Goal: Contribute content: Add original content to the website for others to see

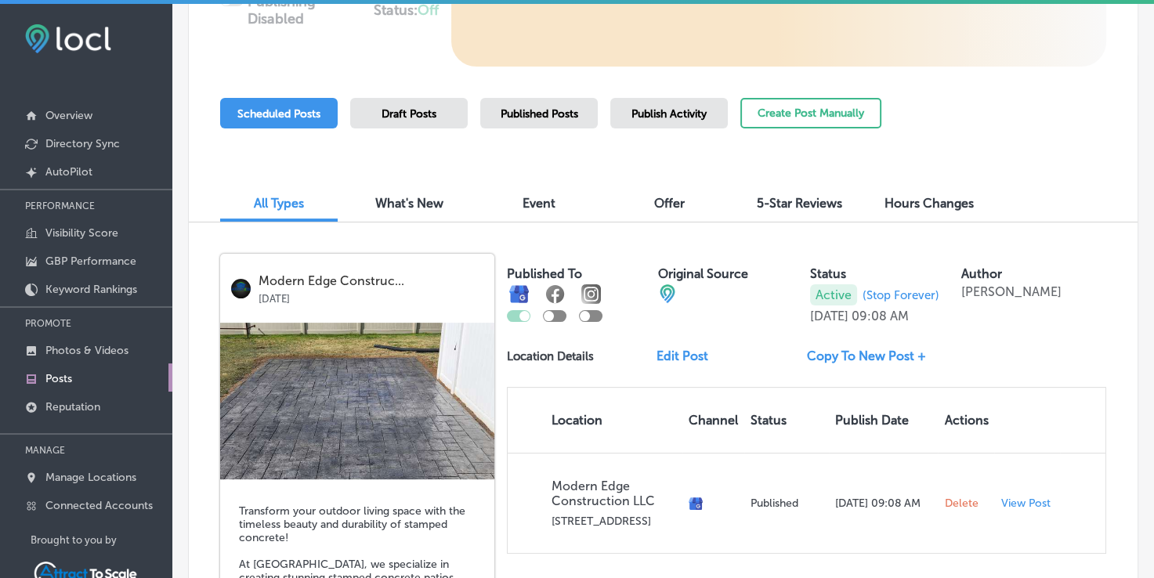
scroll to position [261, 0]
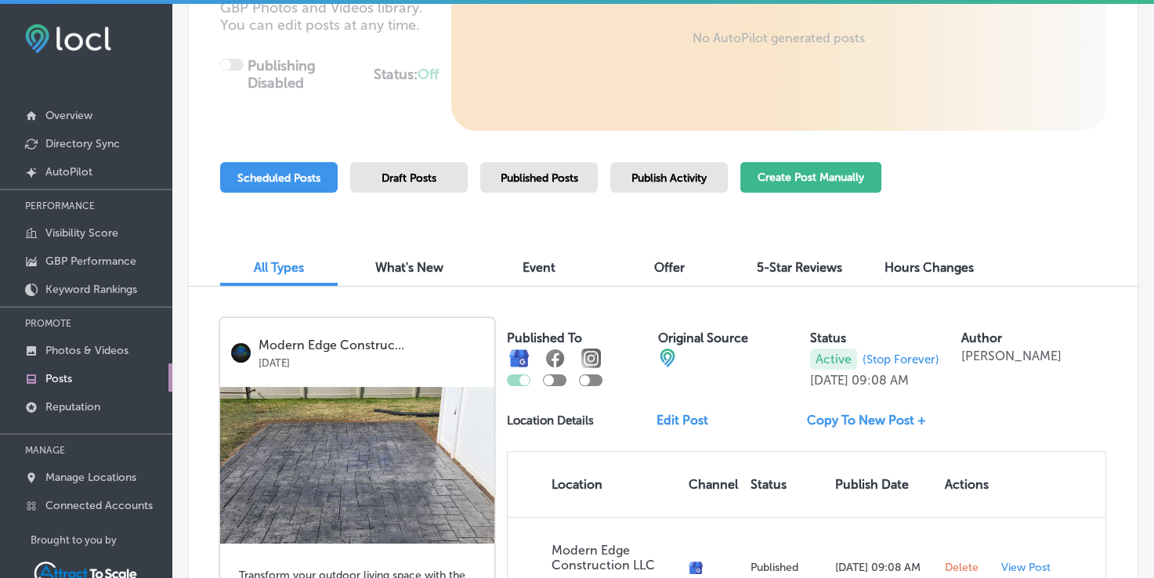
click at [810, 186] on button "Create Post Manually" at bounding box center [810, 177] width 141 height 31
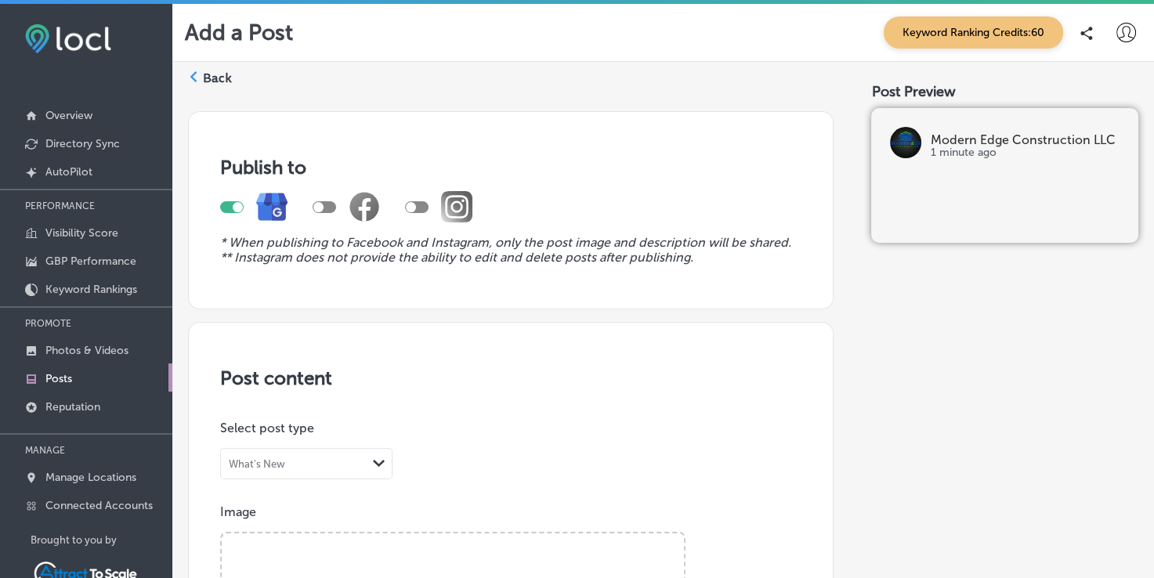
click at [334, 451] on div "What's New Path Created with Sketch." at bounding box center [306, 464] width 171 height 30
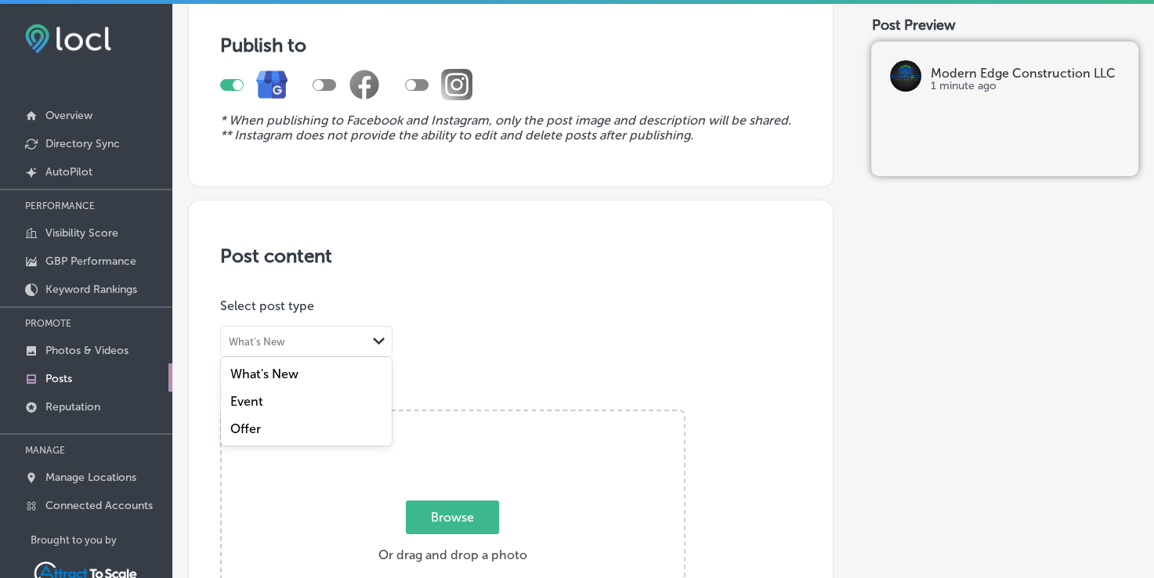
scroll to position [208, 0]
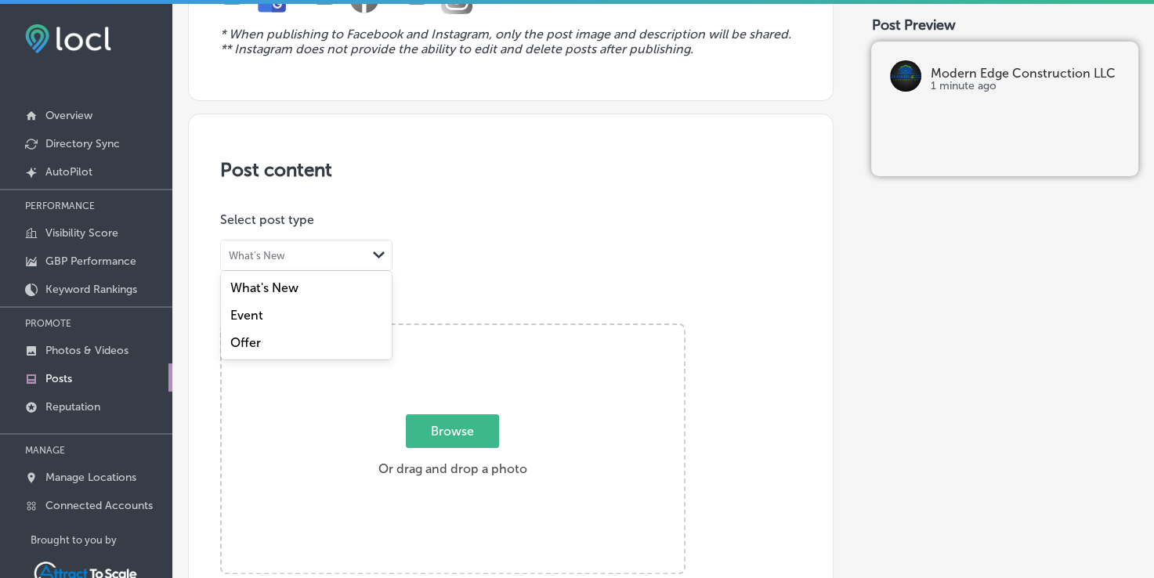
click at [244, 337] on label "Offer" at bounding box center [245, 342] width 31 height 15
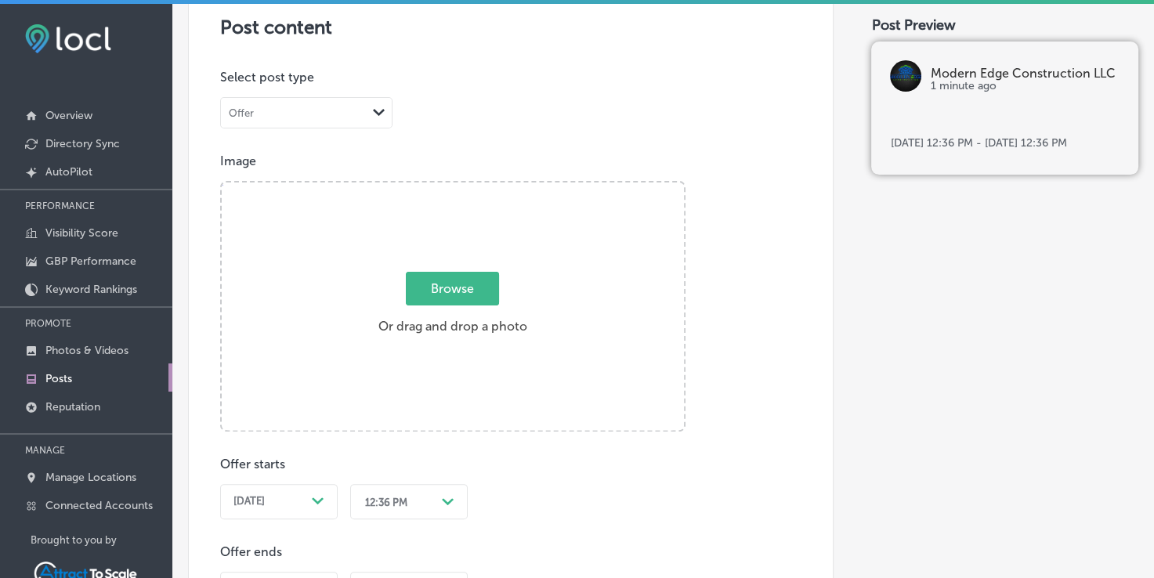
scroll to position [157, 0]
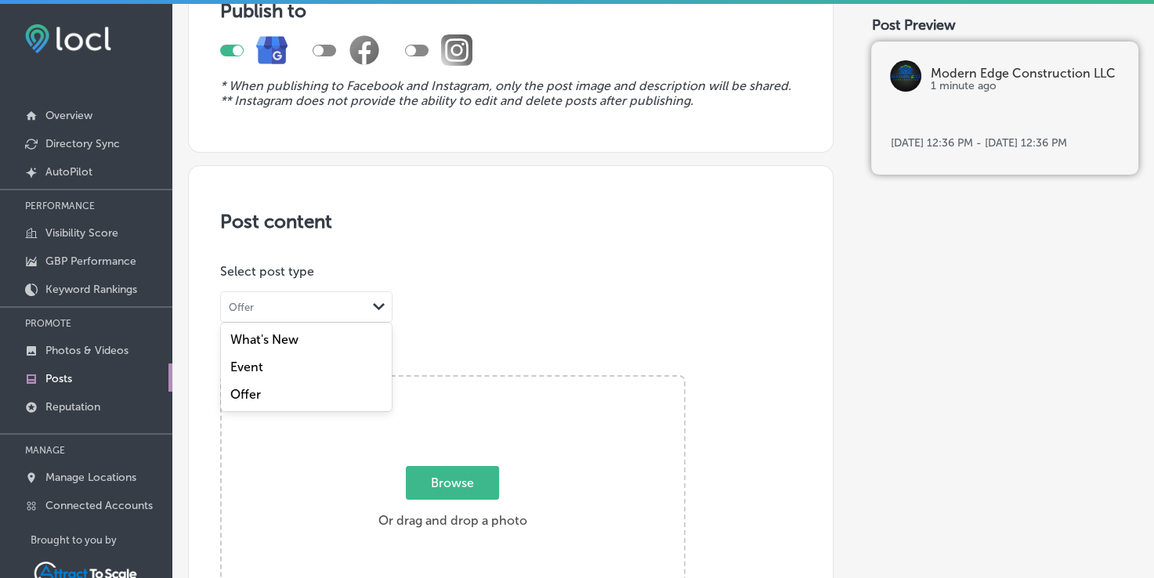
click at [296, 307] on div "Offer" at bounding box center [294, 307] width 146 height 15
click at [259, 363] on label "Event" at bounding box center [246, 367] width 33 height 15
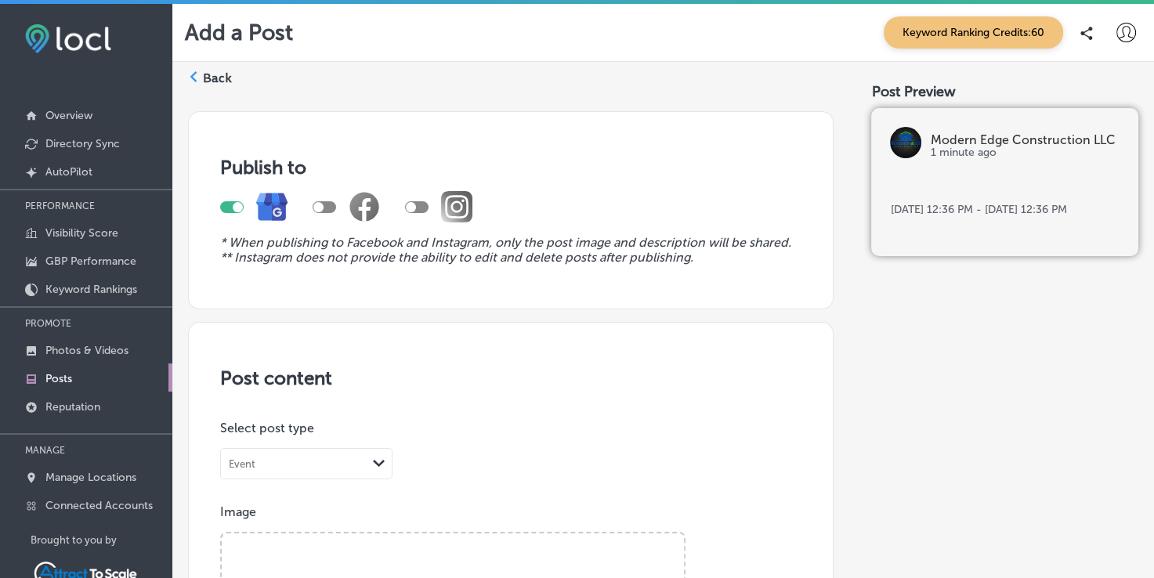
click at [298, 469] on div "Event" at bounding box center [294, 464] width 146 height 15
click at [295, 496] on label "What's New" at bounding box center [264, 496] width 68 height 15
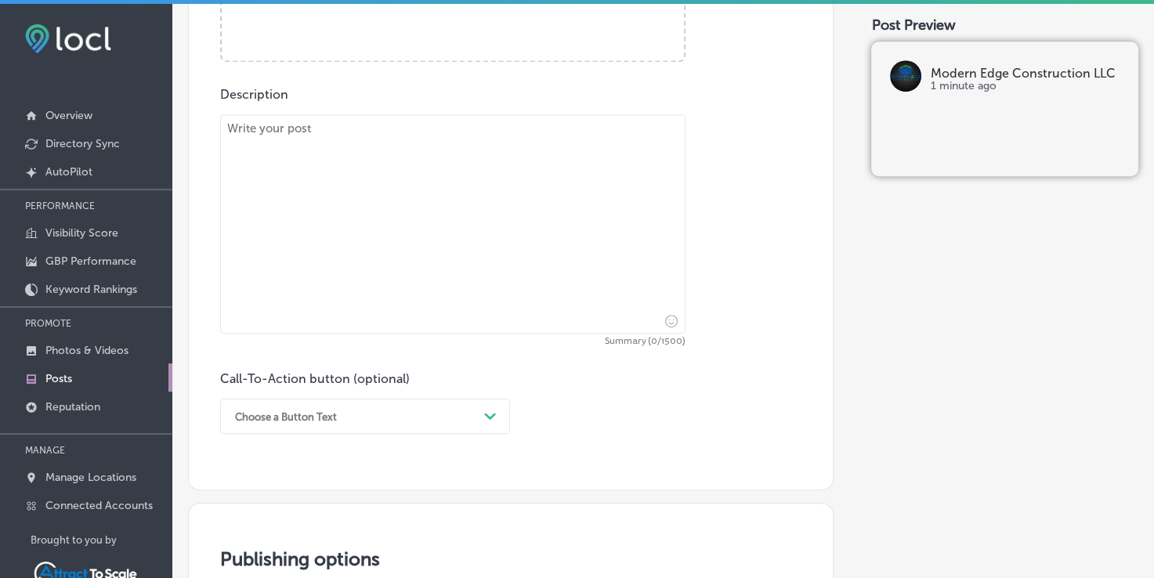
scroll to position [940, 0]
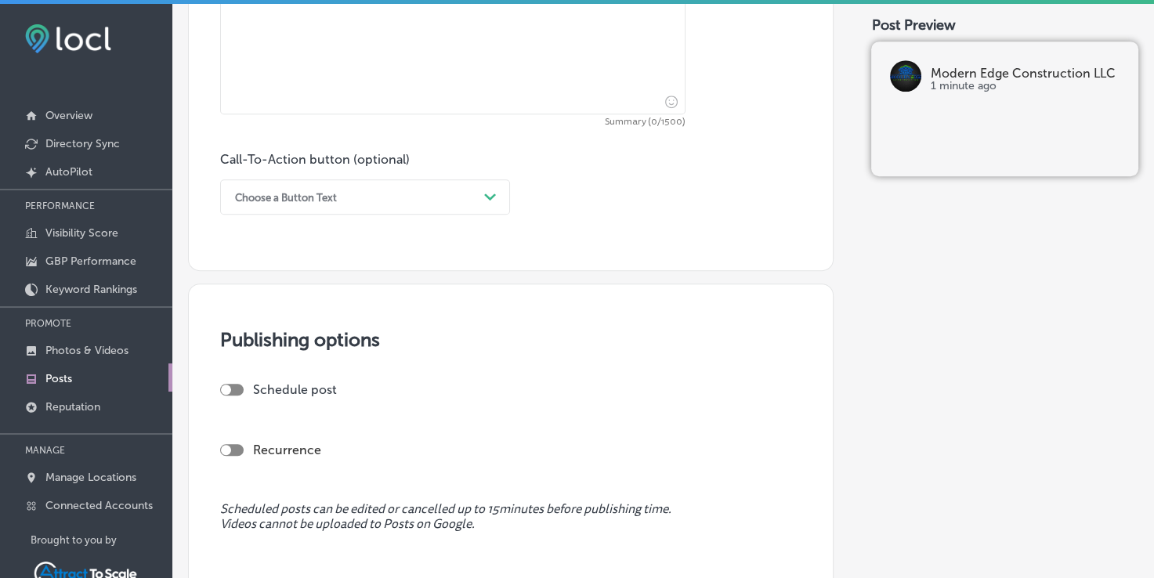
click at [238, 446] on div at bounding box center [232, 450] width 24 height 12
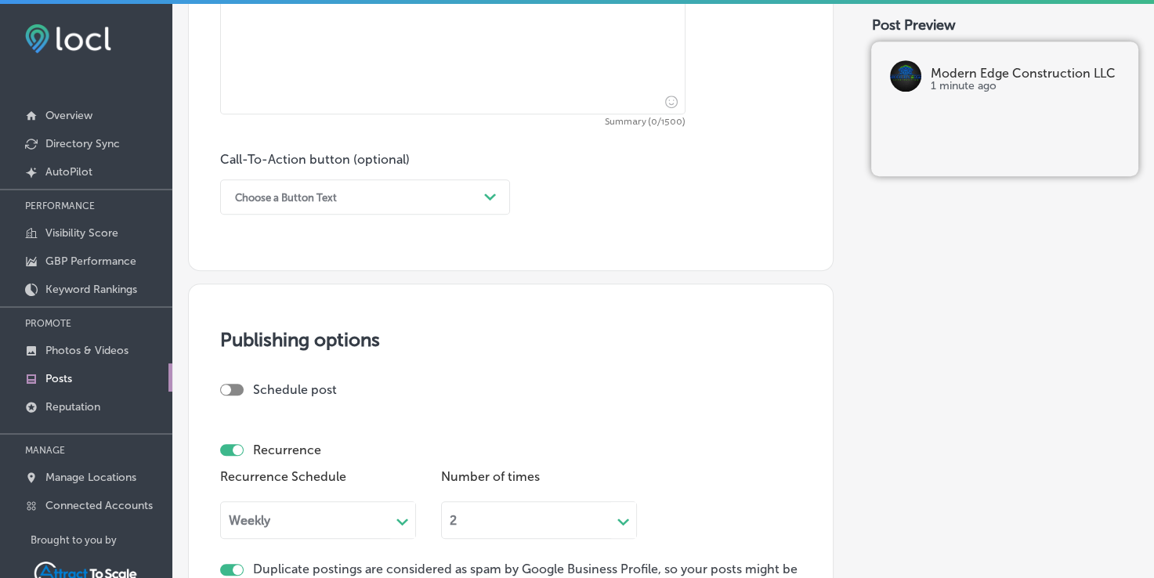
click at [237, 446] on div at bounding box center [238, 450] width 10 height 10
checkbox input "false"
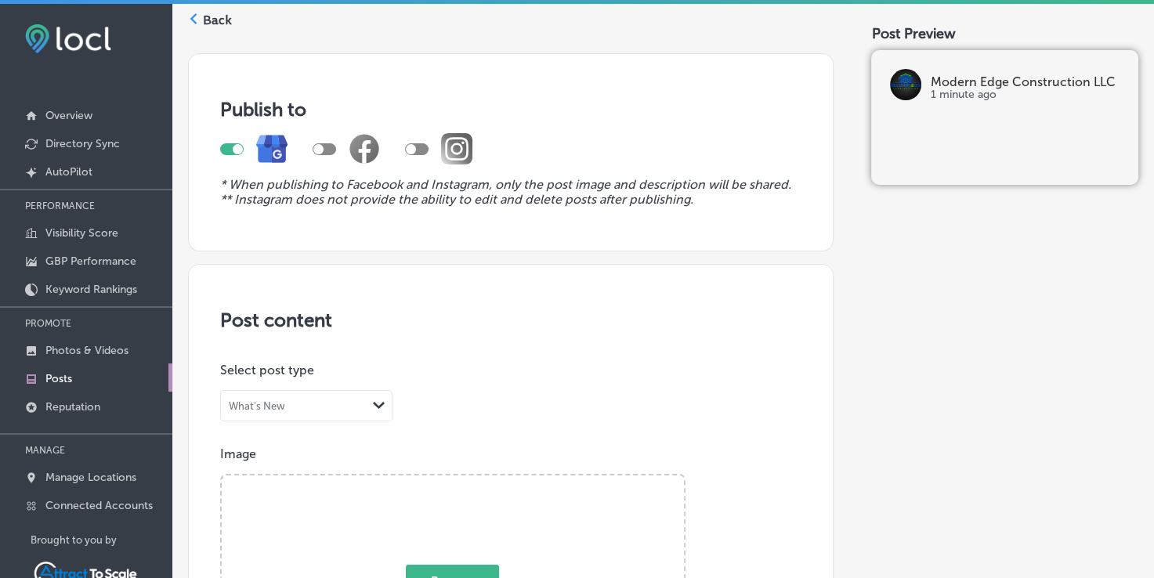
scroll to position [52, 0]
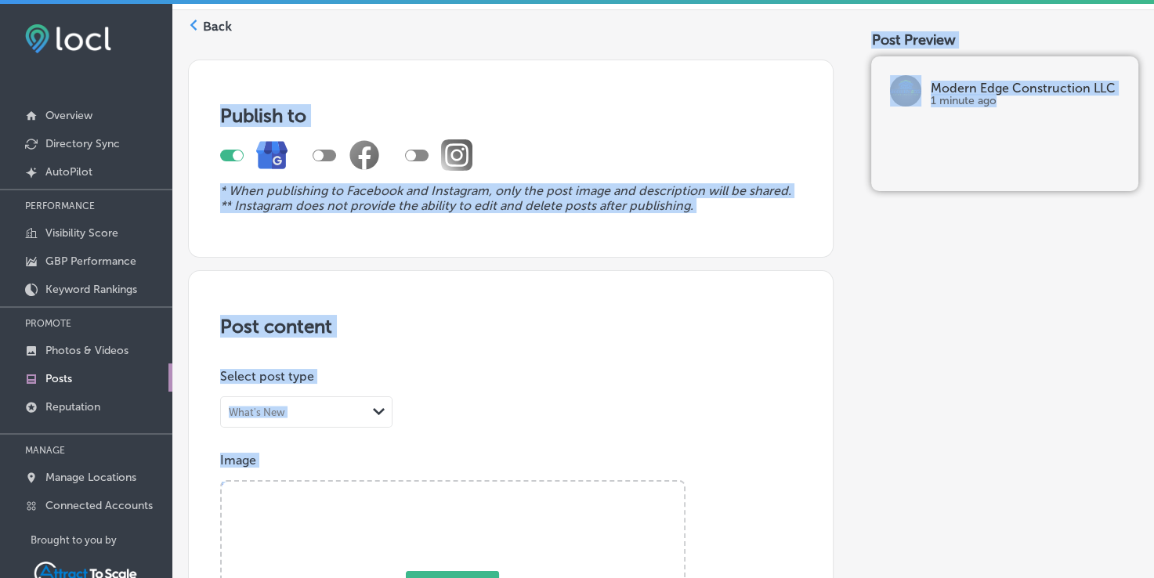
drag, startPoint x: 887, startPoint y: 136, endPoint x: 1157, endPoint y: 110, distance: 271.6
click at [1150, 109] on div "Add a Post Keyword Ranking Credits: 60 Back Publish to * When publishing to Fac…" at bounding box center [663, 313] width 982 height 619
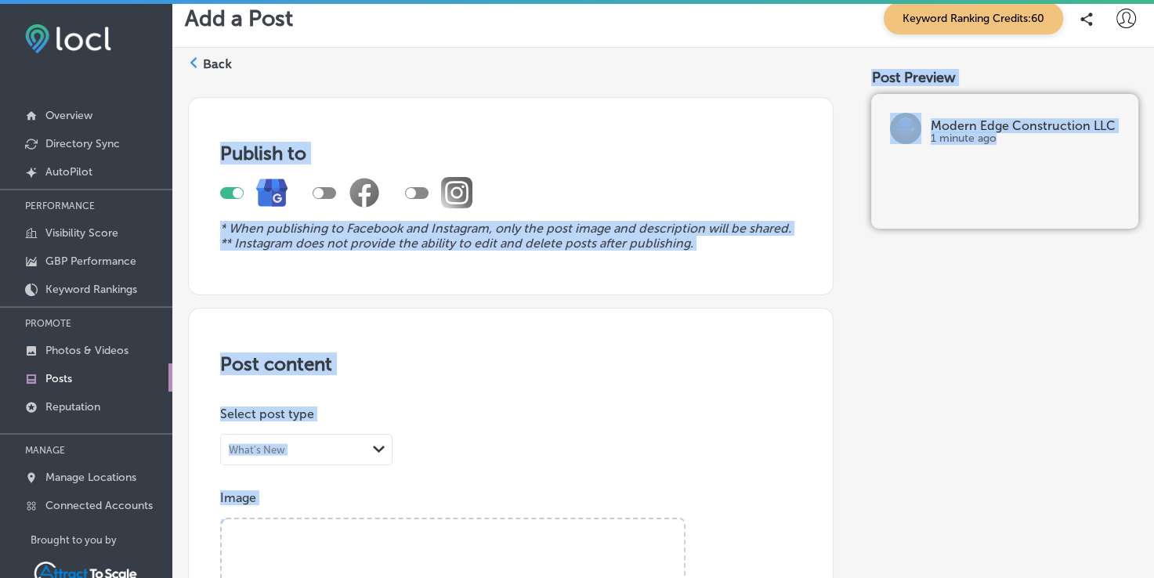
scroll to position [0, 0]
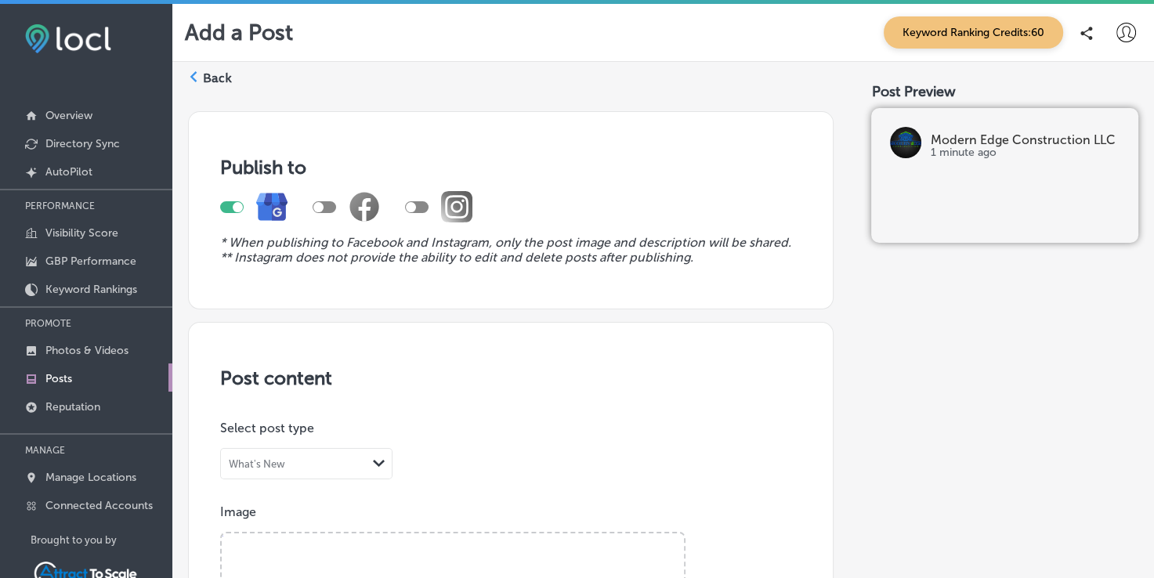
click at [200, 74] on div "Back" at bounding box center [210, 84] width 44 height 29
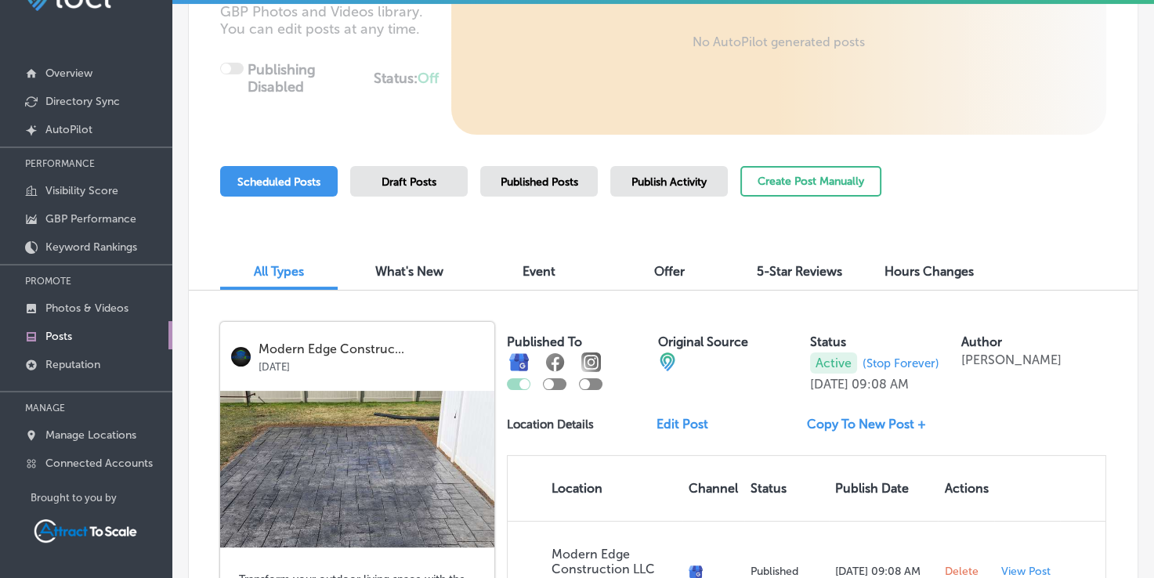
scroll to position [240, 0]
